Goal: Check status

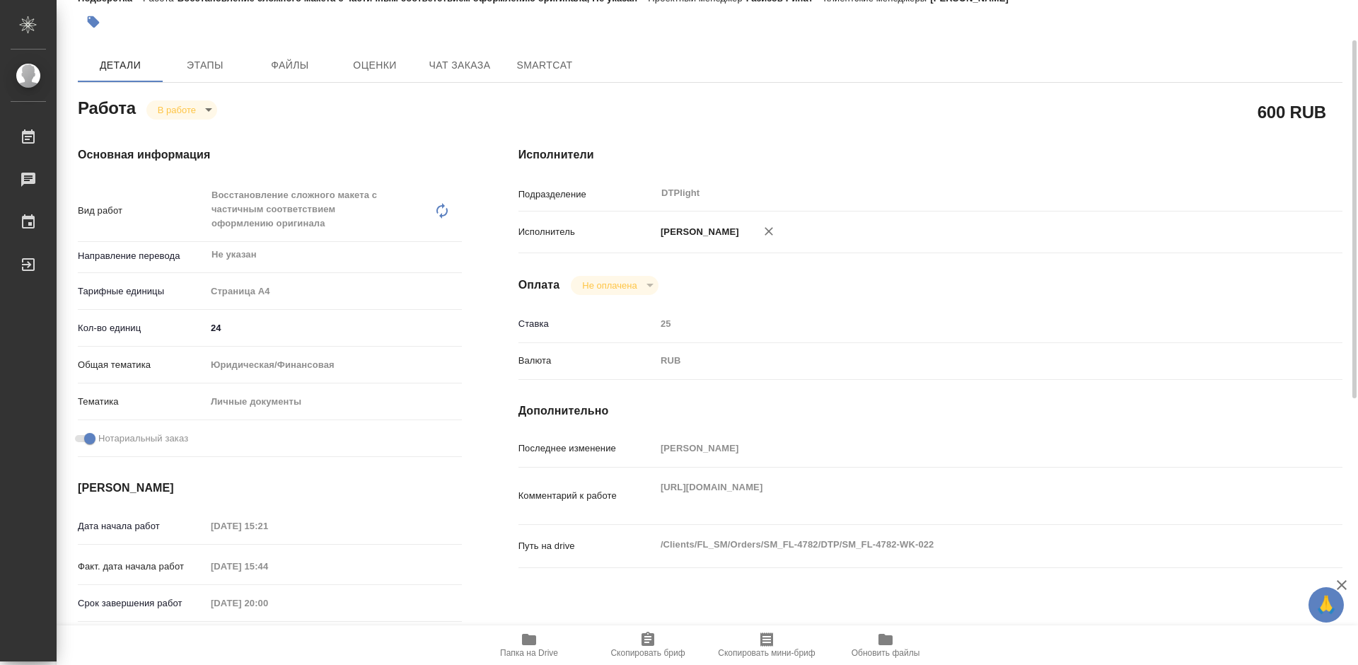
scroll to position [570, 0]
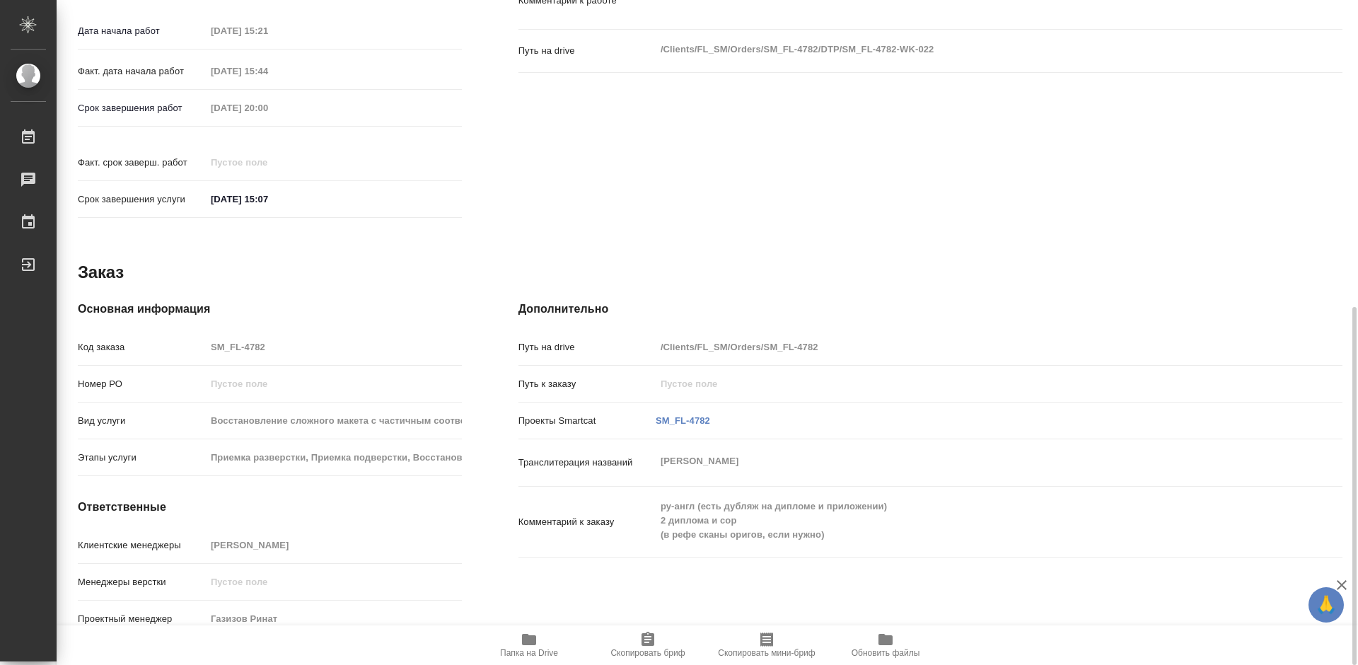
click at [529, 640] on icon "button" at bounding box center [529, 639] width 14 height 11
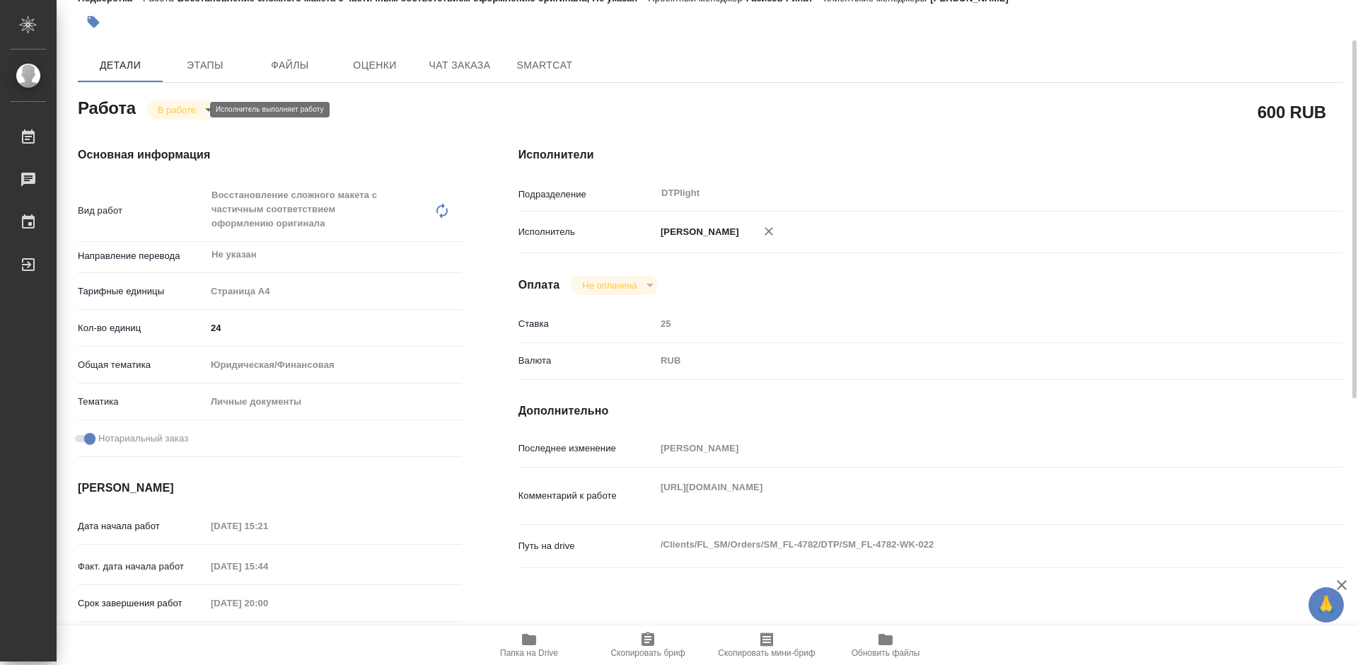
click at [178, 110] on body "🙏 .cls-1 fill:#fff; AWATERA [PERSON_NAME] Работы 0 Чаты График Выйти SM_FL-4782…" at bounding box center [679, 332] width 1358 height 665
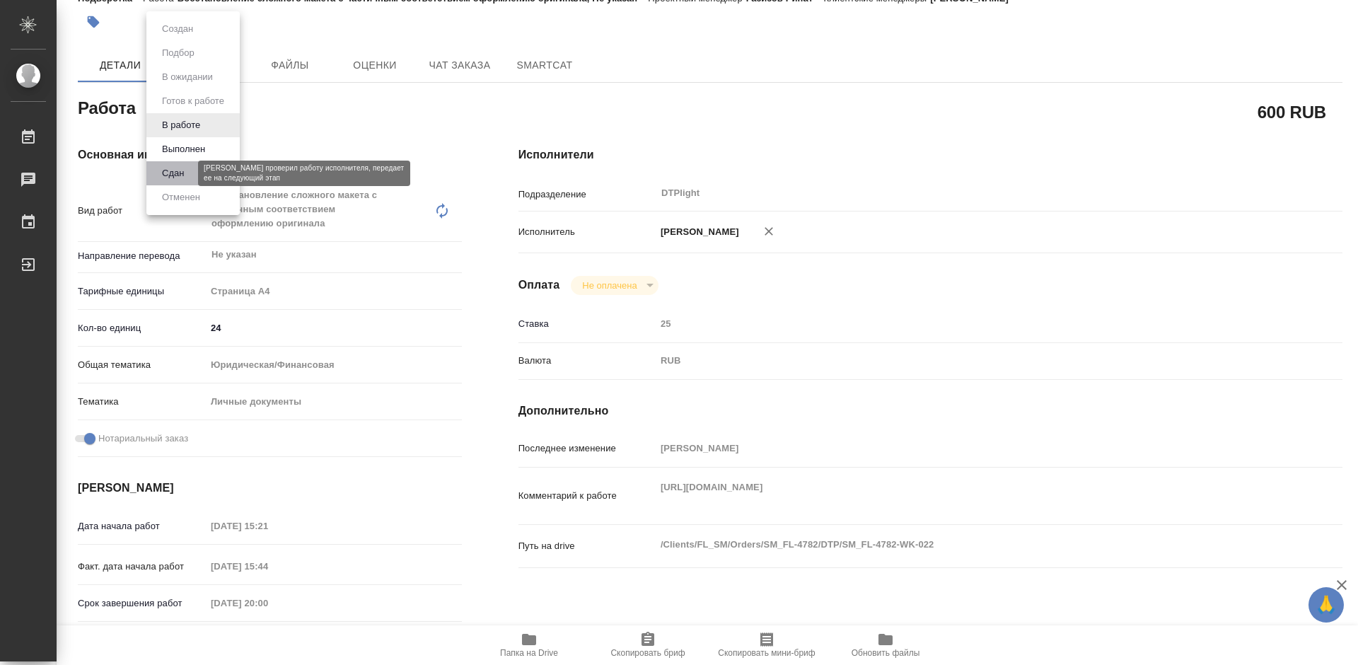
click at [187, 166] on button "Сдан" at bounding box center [173, 174] width 30 height 16
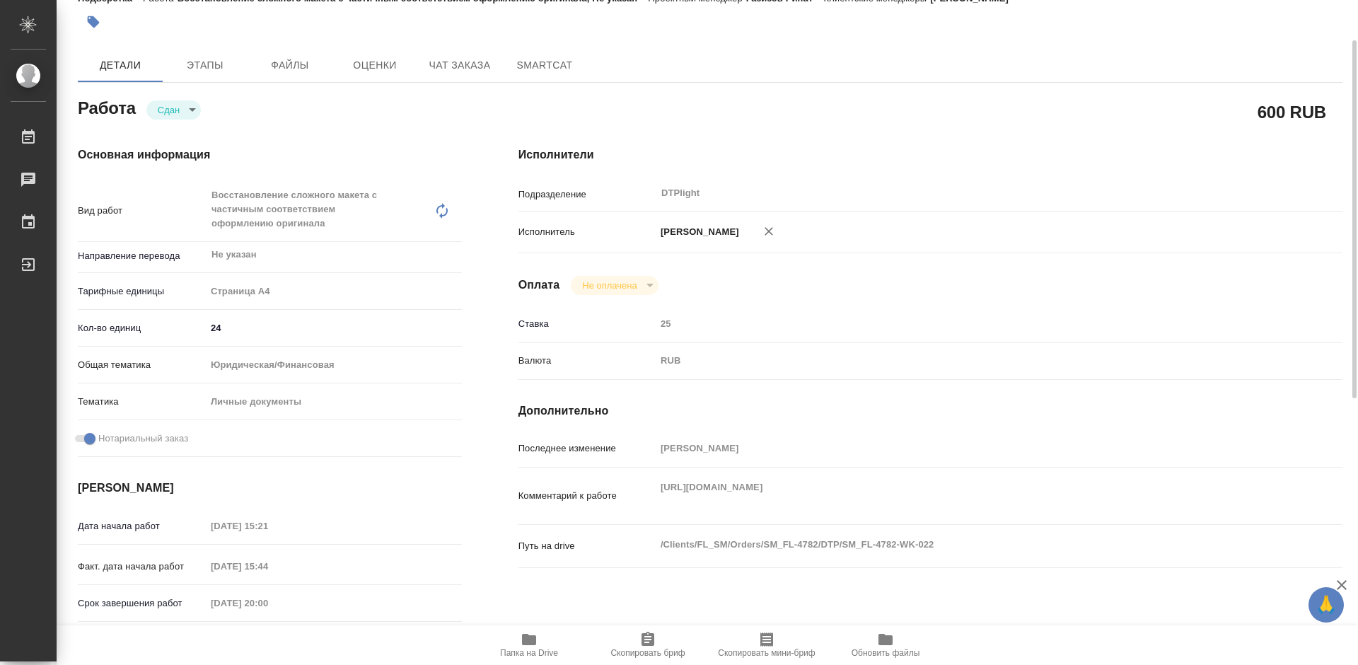
type textarea "x"
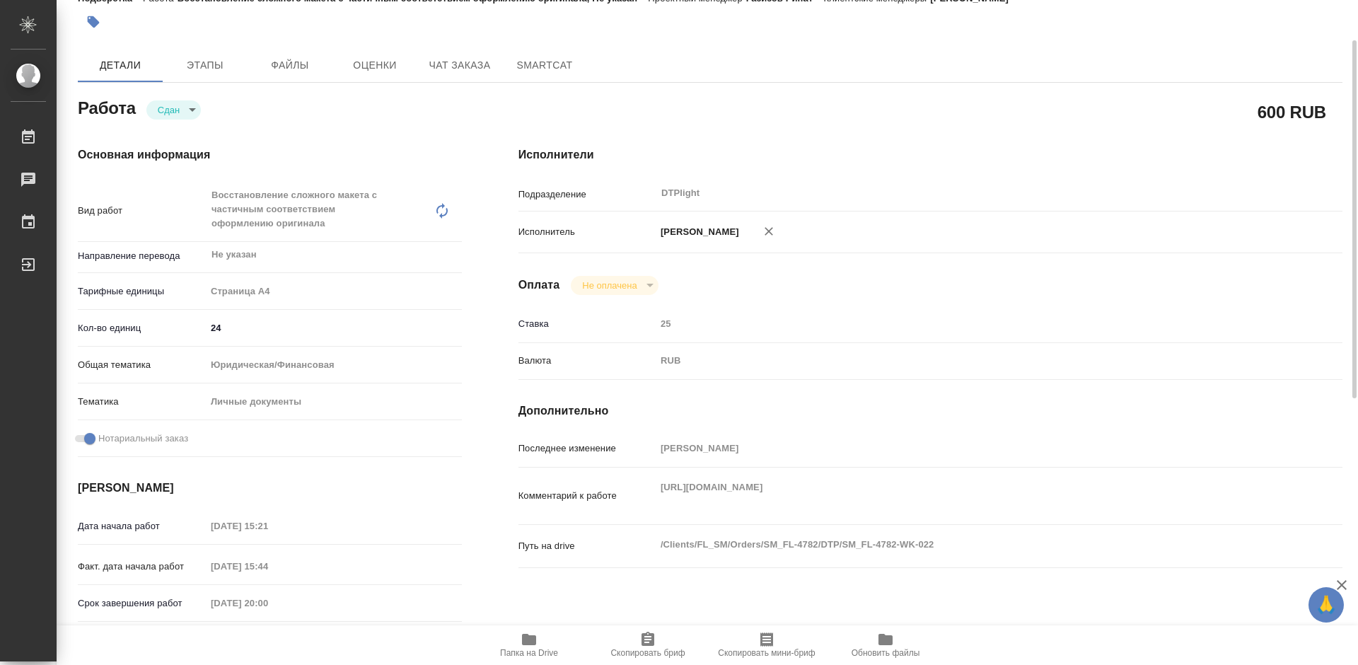
type textarea "x"
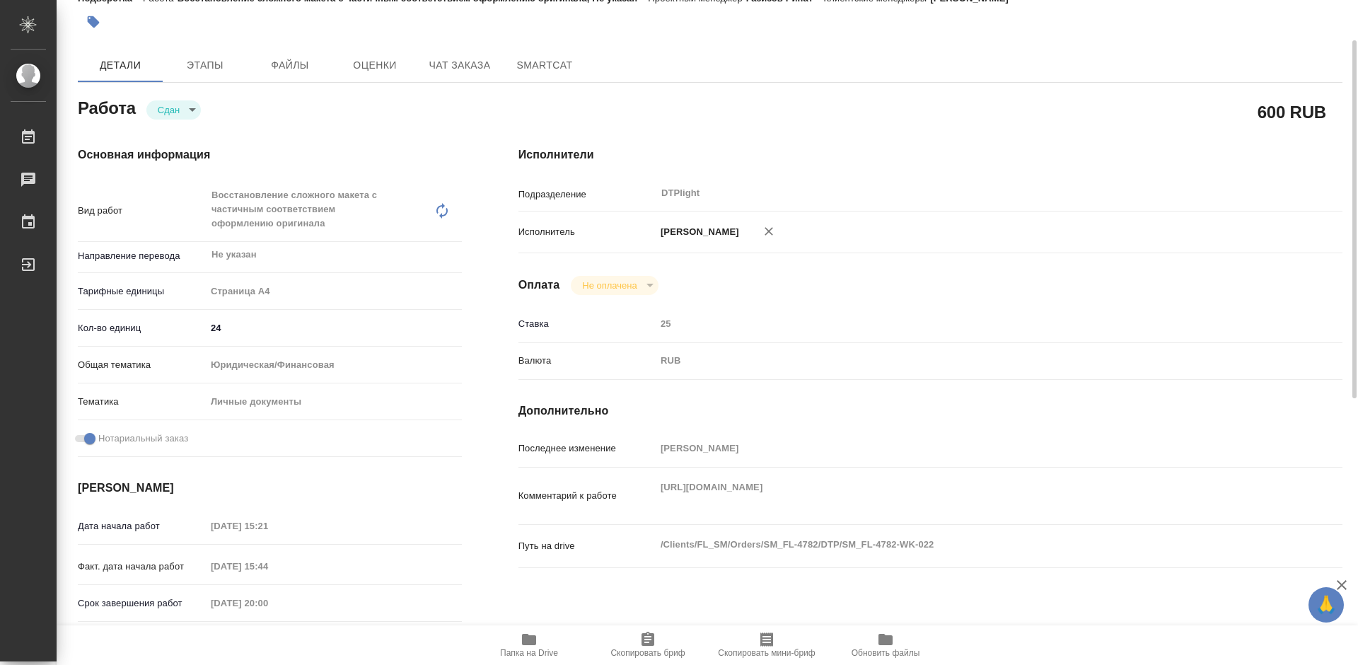
type textarea "x"
